Goal: Navigation & Orientation: Find specific page/section

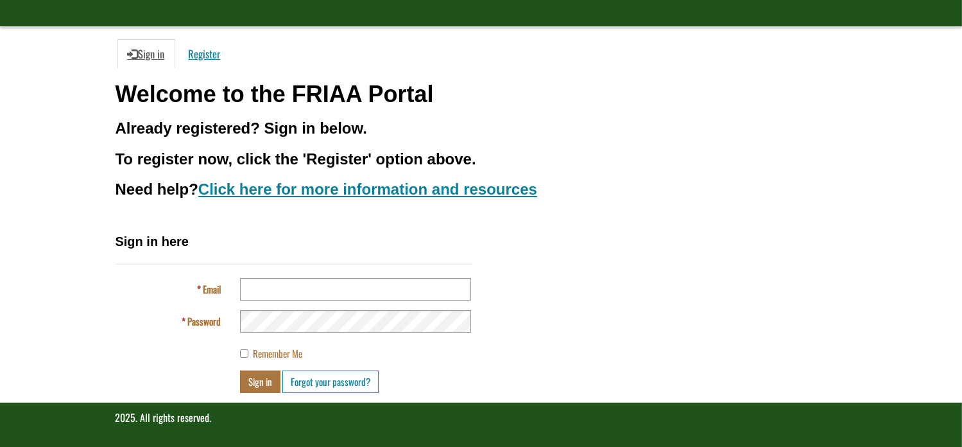
scroll to position [90, 0]
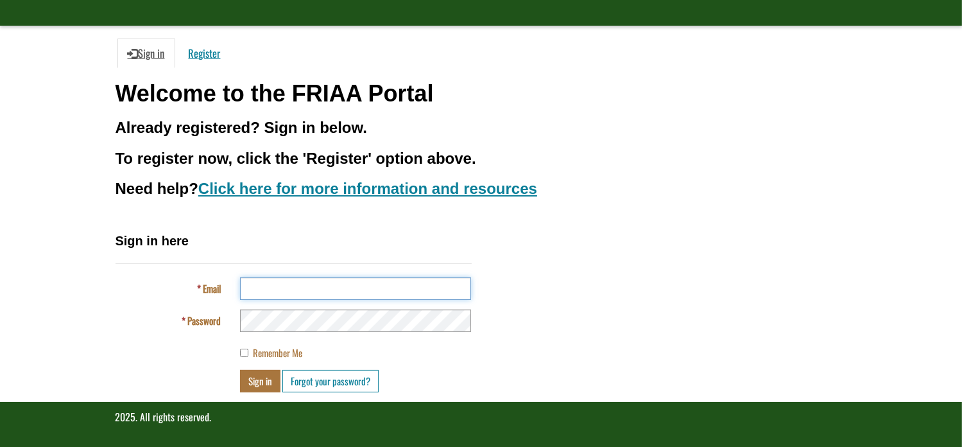
type input "**********"
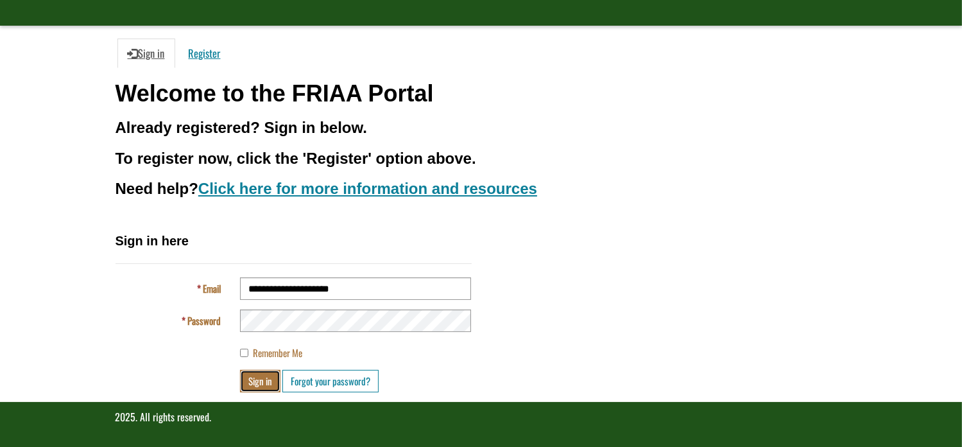
click at [261, 377] on button "Sign in" at bounding box center [260, 381] width 40 height 22
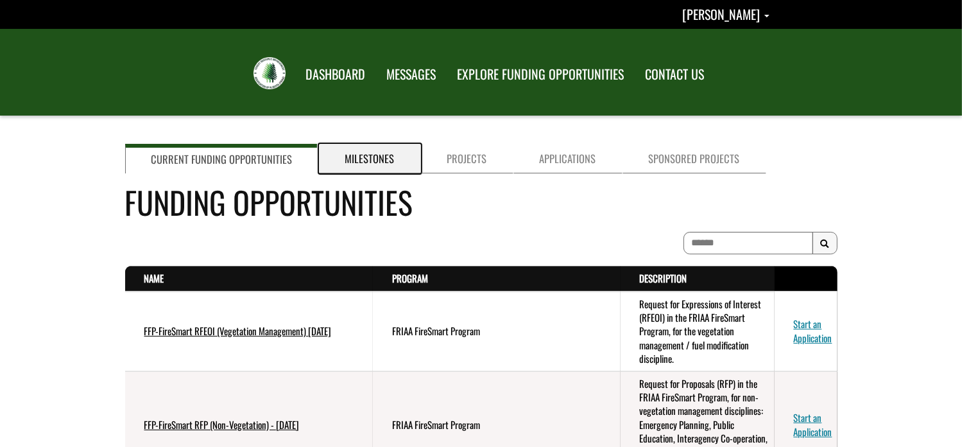
click at [359, 153] on link "Milestones" at bounding box center [370, 159] width 102 height 30
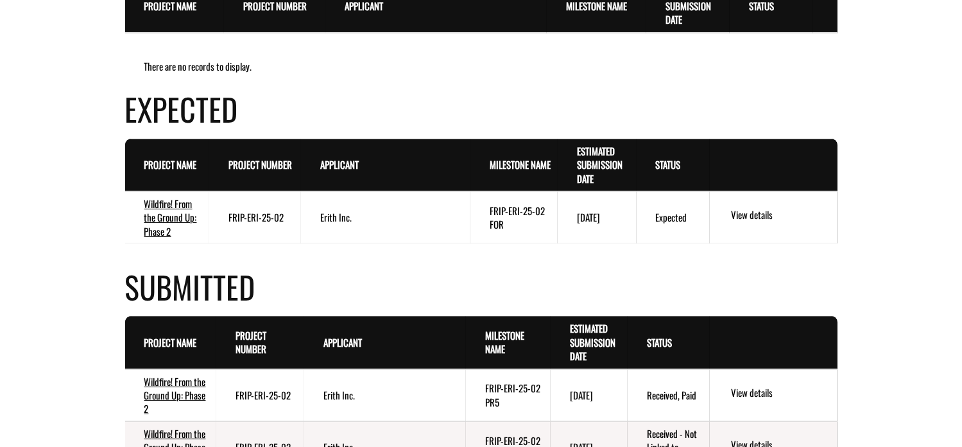
scroll to position [257, 0]
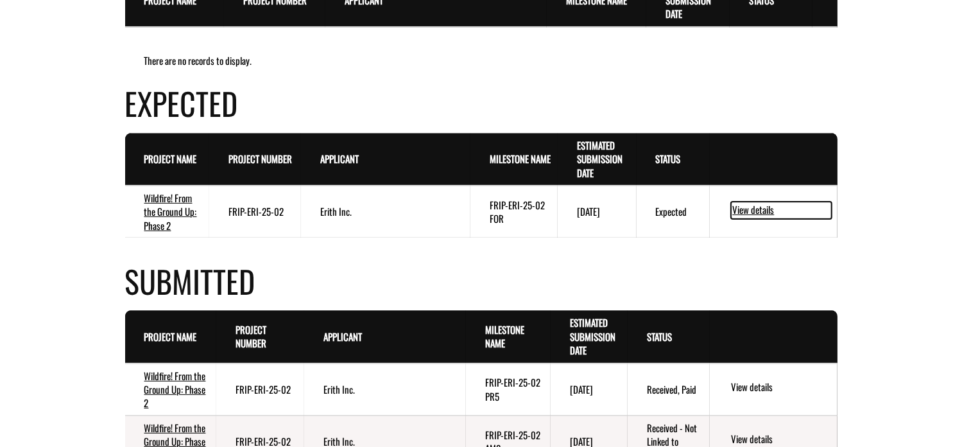
click at [750, 209] on link "View details" at bounding box center [781, 210] width 101 height 17
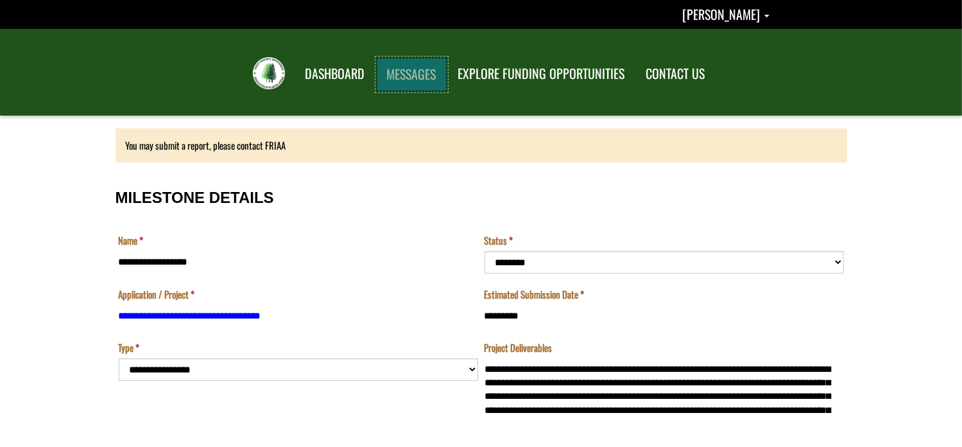
click at [411, 71] on link "MESSAGES" at bounding box center [412, 74] width 70 height 33
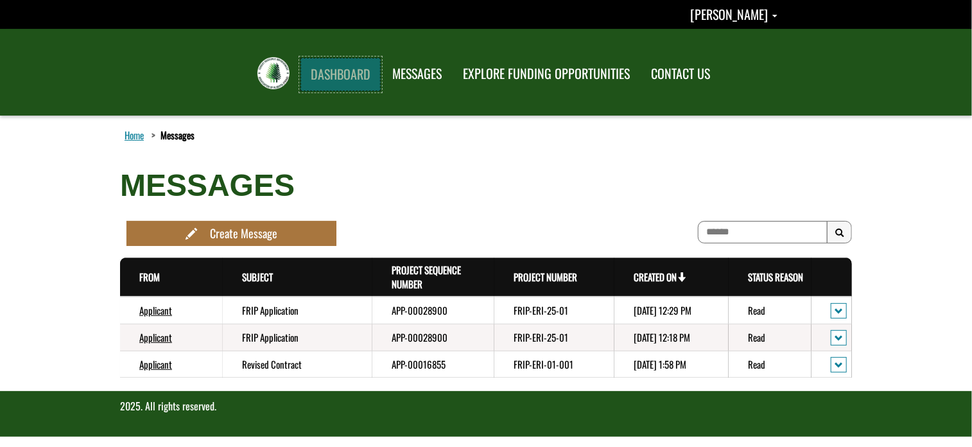
click at [336, 69] on link "DASHBOARD" at bounding box center [340, 74] width 80 height 33
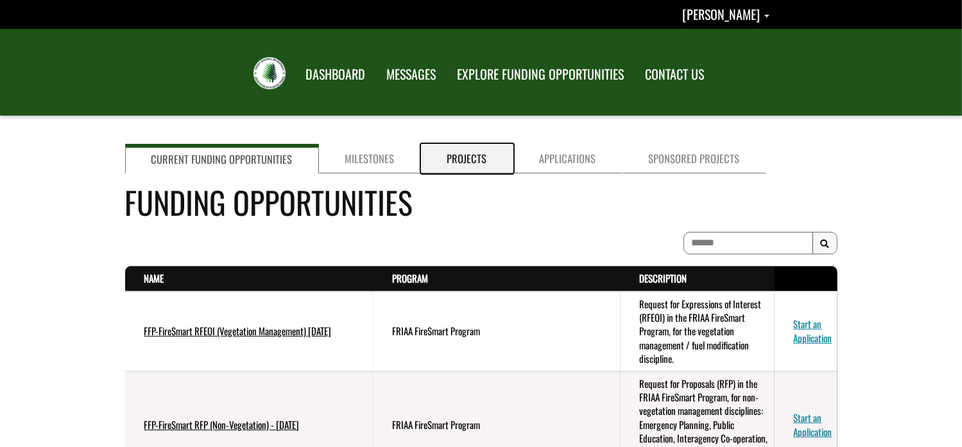
click at [472, 154] on link "Projects" at bounding box center [467, 159] width 92 height 30
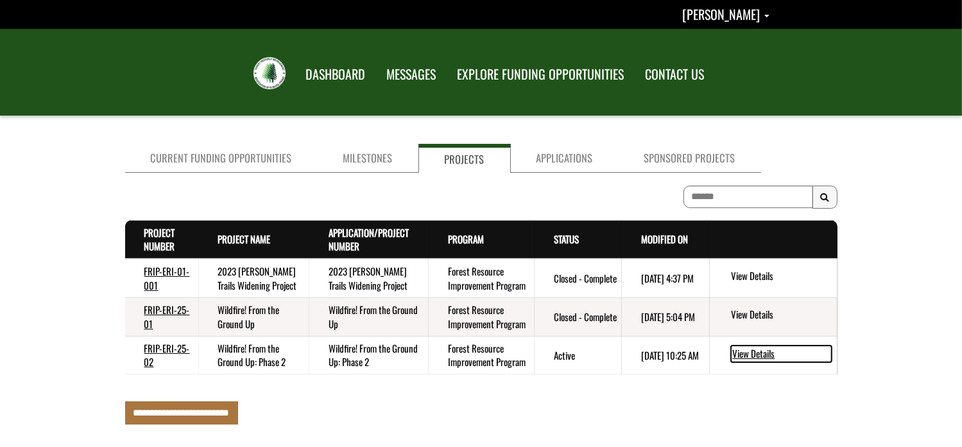
click at [755, 350] on link "View Details" at bounding box center [781, 353] width 101 height 17
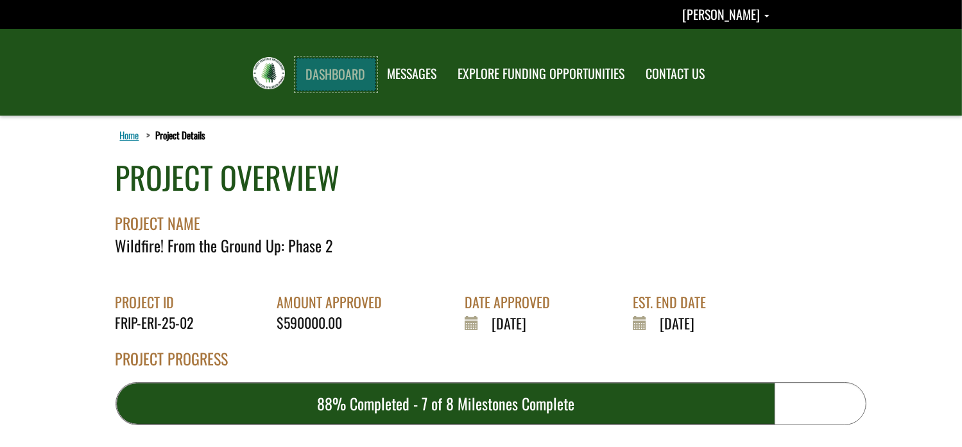
click at [325, 74] on link "DASHBOARD" at bounding box center [336, 74] width 80 height 33
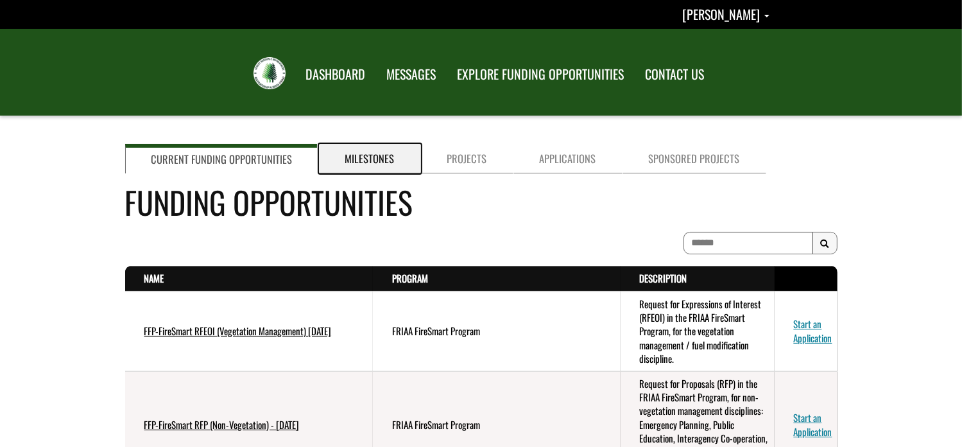
click at [369, 162] on link "Milestones" at bounding box center [370, 159] width 102 height 30
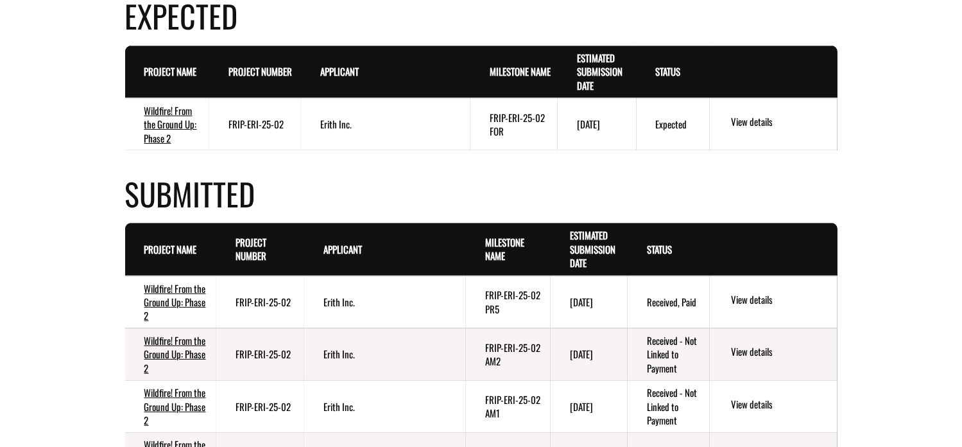
scroll to position [385, 0]
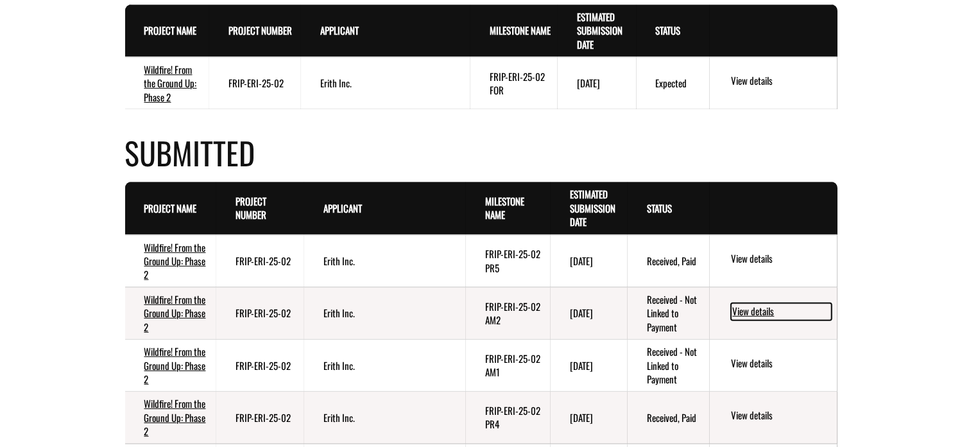
click at [760, 307] on link "View details" at bounding box center [781, 311] width 101 height 17
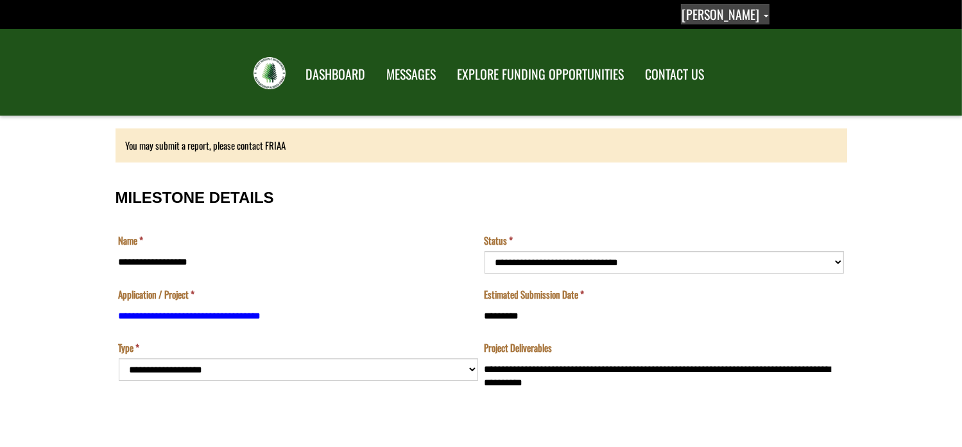
click at [767, 14] on link "[PERSON_NAME]" at bounding box center [725, 14] width 89 height 21
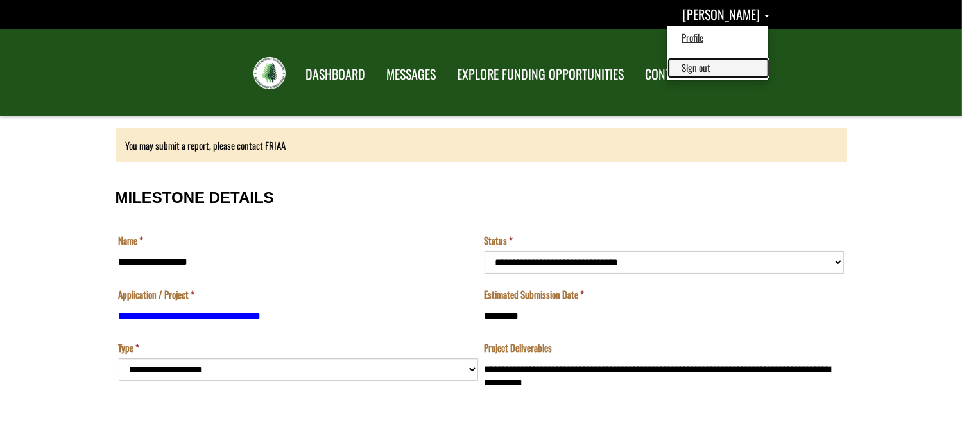
click at [729, 66] on link "Sign out" at bounding box center [718, 67] width 99 height 17
